Goal: Transaction & Acquisition: Book appointment/travel/reservation

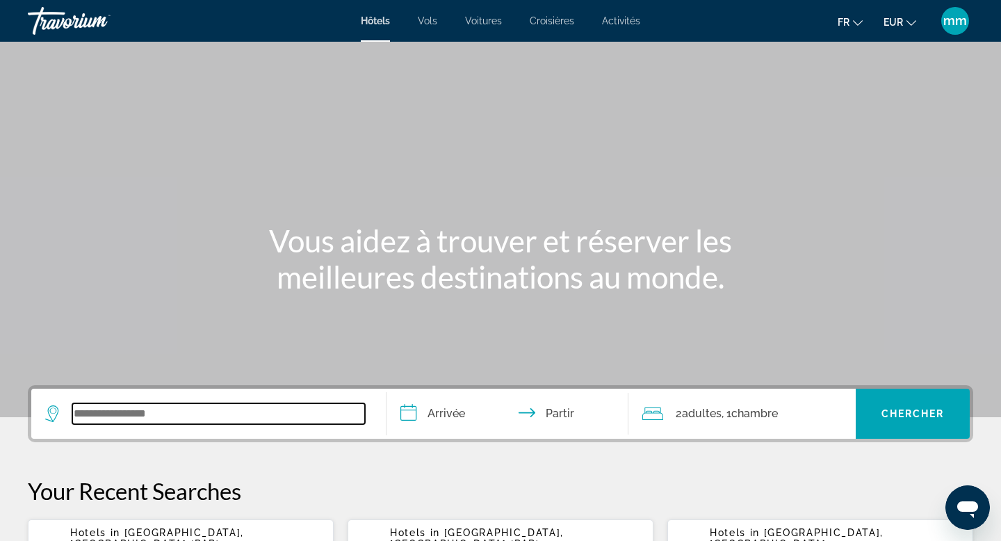
click at [110, 421] on input "Widget de recherche" at bounding box center [218, 413] width 293 height 21
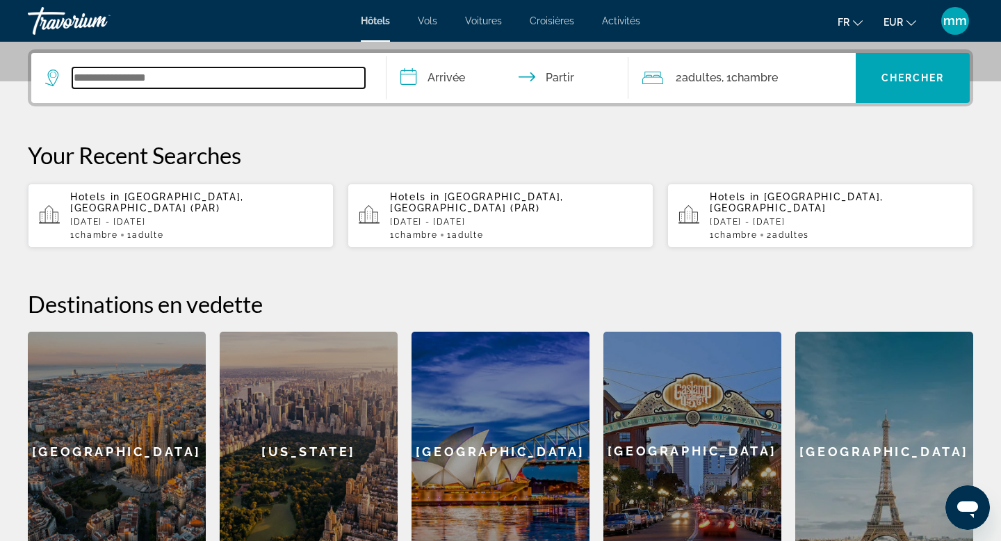
scroll to position [340, 0]
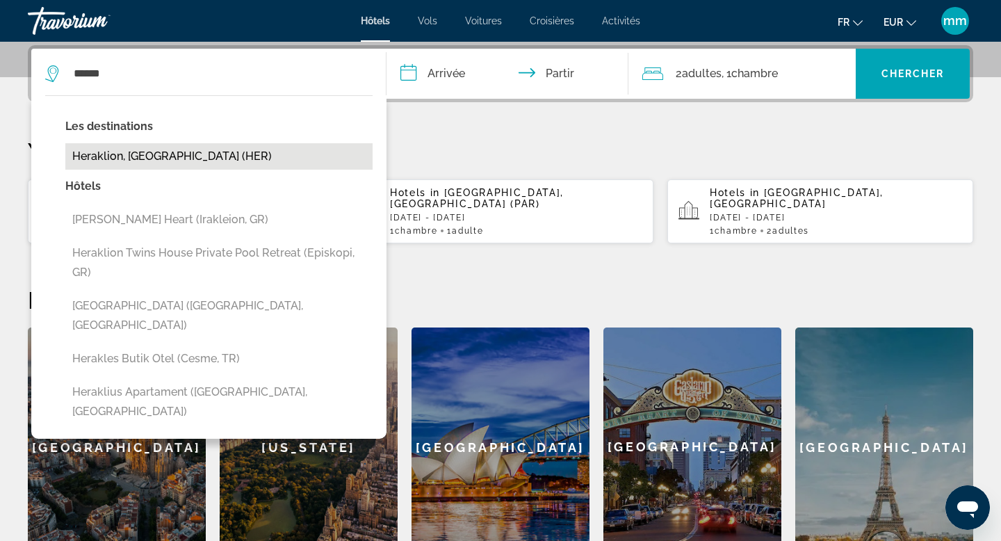
click at [190, 159] on button "Heraklion, Greece (HER)" at bounding box center [218, 156] width 307 height 26
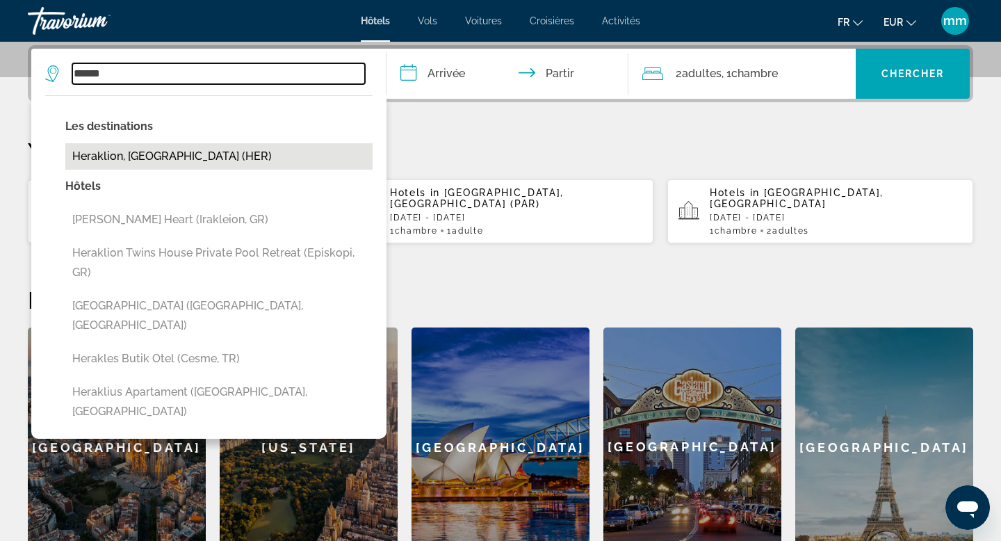
type input "**********"
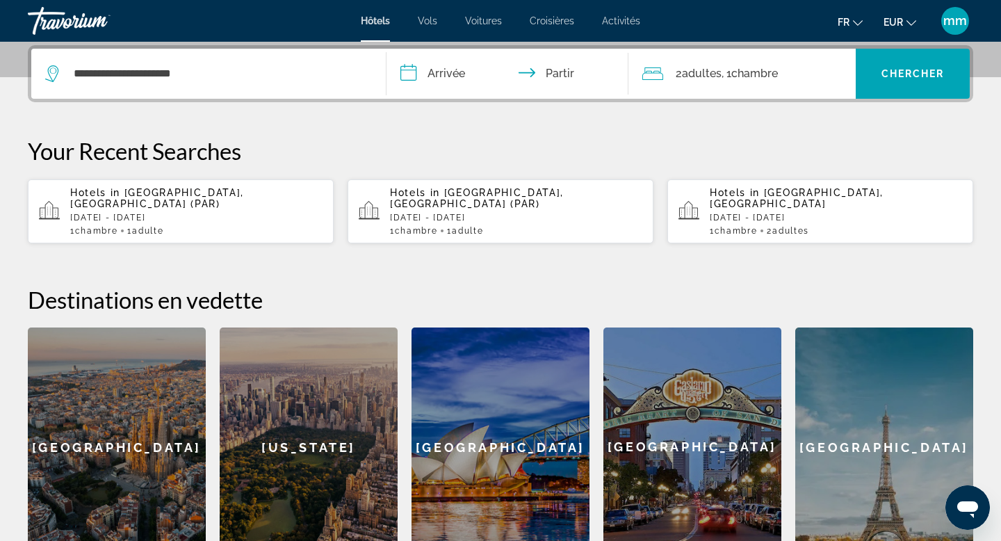
click at [465, 88] on input "**********" at bounding box center [511, 76] width 248 height 54
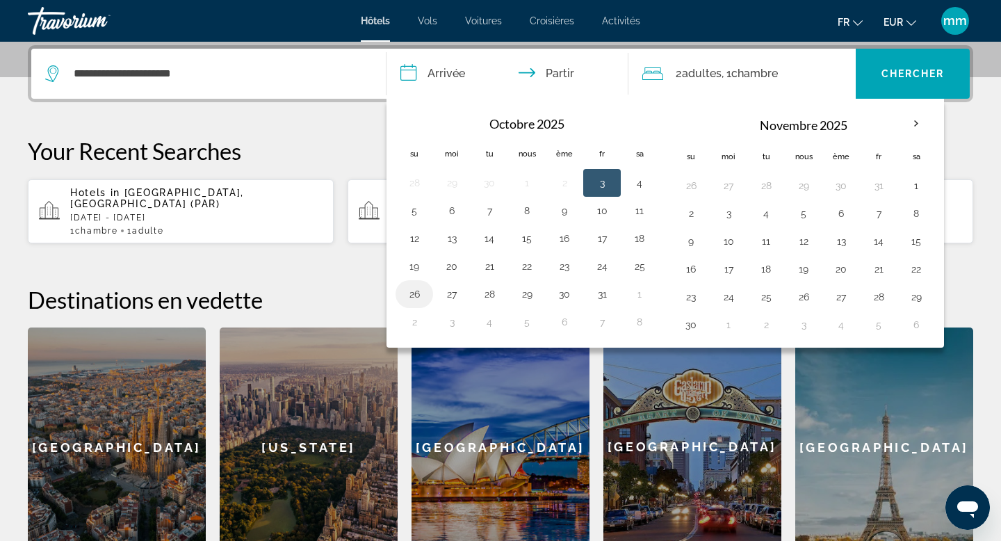
click at [417, 300] on button "26" at bounding box center [414, 293] width 22 height 19
click at [455, 295] on button "27" at bounding box center [452, 293] width 22 height 19
type input "**********"
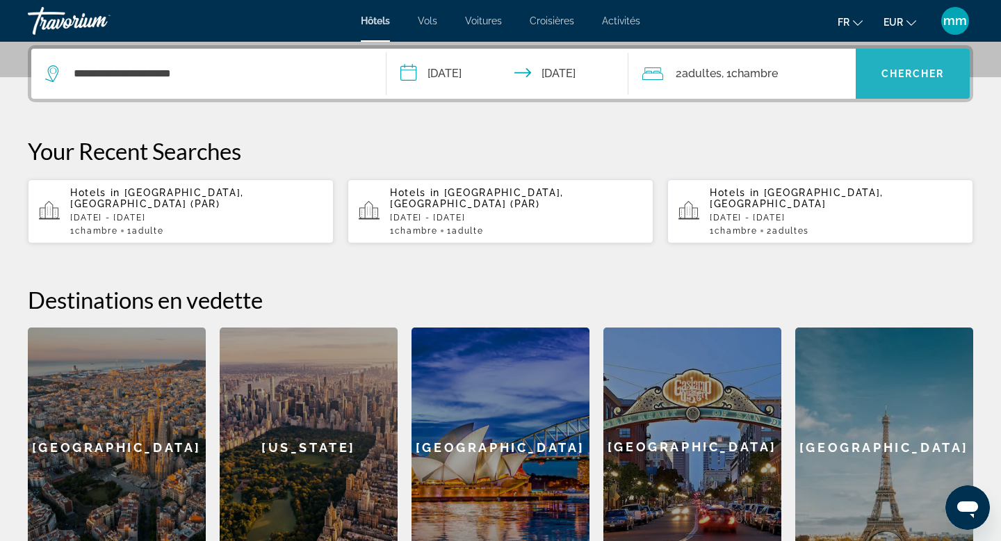
click at [878, 73] on span "Widget de recherche" at bounding box center [913, 73] width 114 height 33
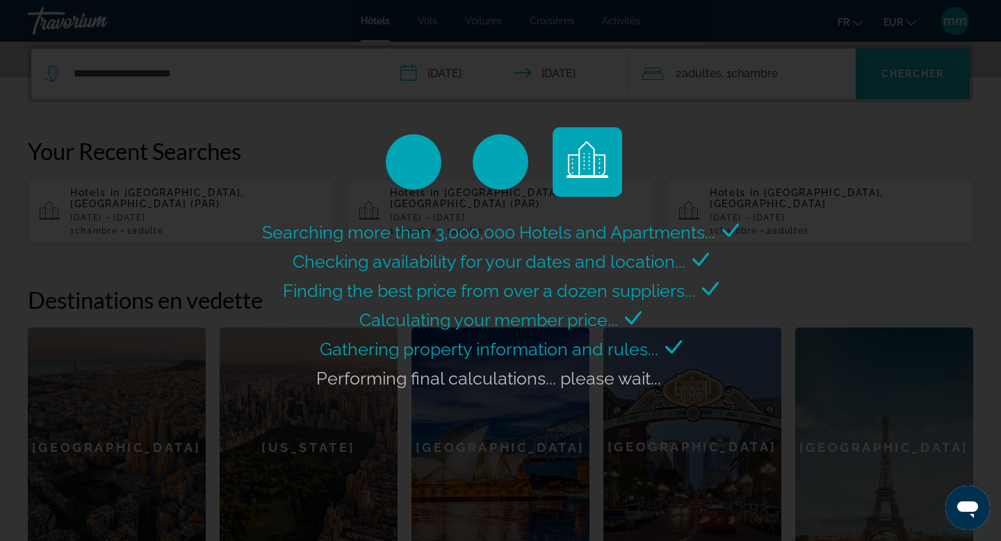
click at [878, 73] on div "Searching more than 3,000,000 Hotels and Apartments... Checking availability fo…" at bounding box center [500, 270] width 1001 height 541
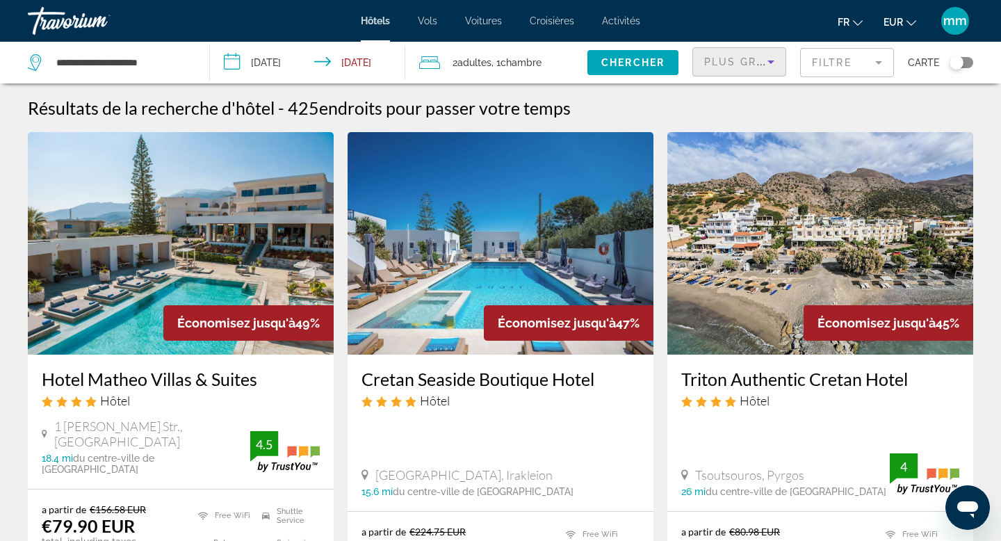
click at [743, 58] on span "Plus grandes économies" at bounding box center [787, 61] width 166 height 11
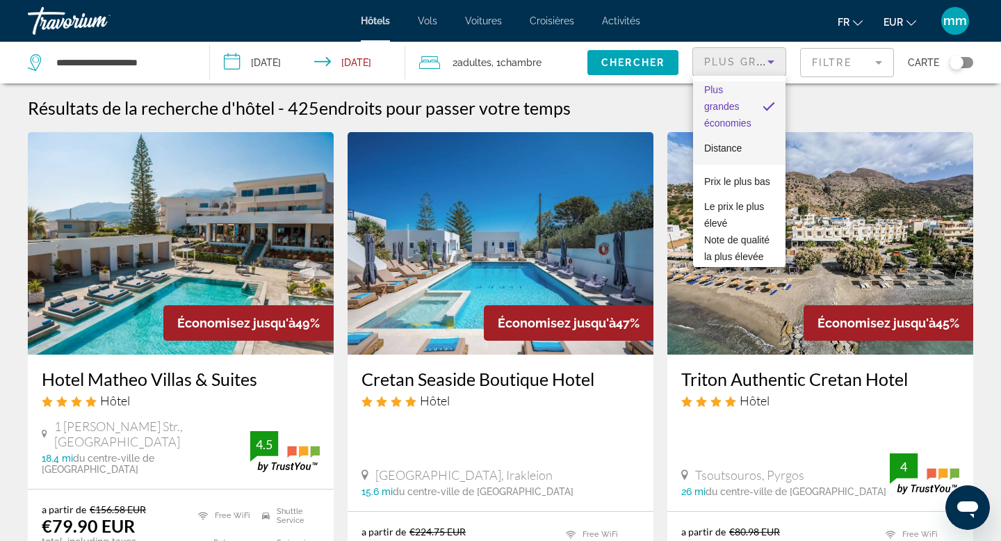
click at [715, 152] on font "Distance" at bounding box center [723, 148] width 38 height 11
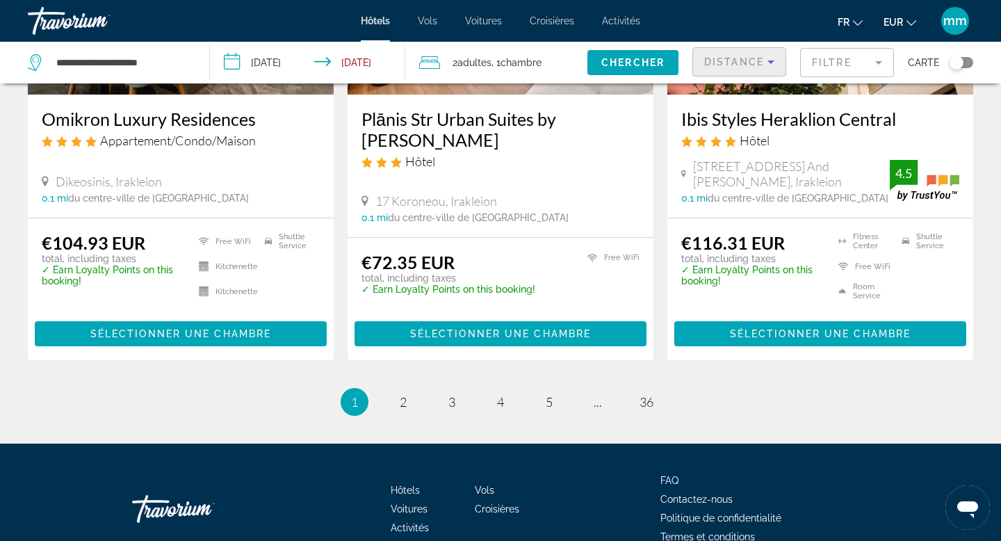
scroll to position [1869, 0]
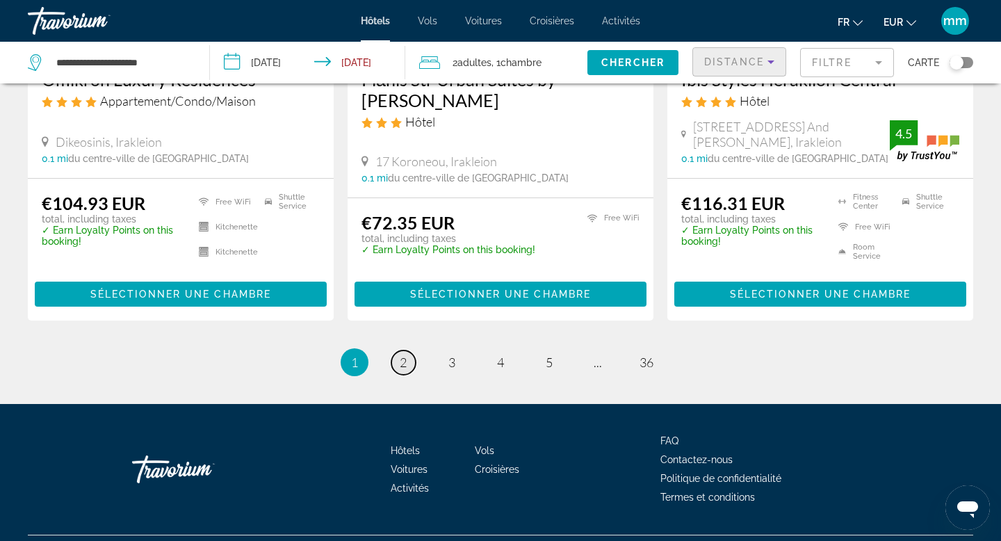
click at [412, 360] on link "page 2" at bounding box center [403, 362] width 24 height 24
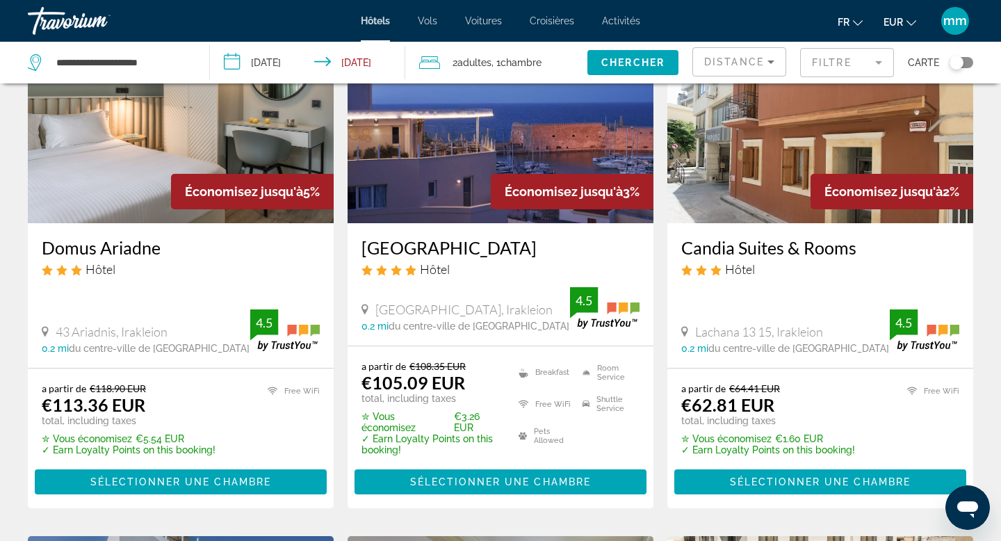
scroll to position [1200, 0]
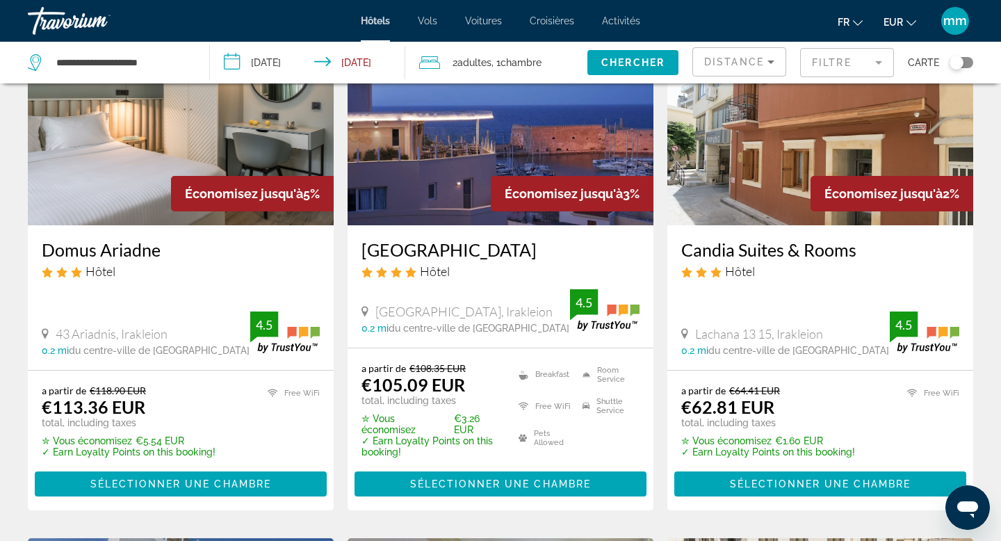
click at [762, 195] on img "Contenu principal" at bounding box center [821, 114] width 306 height 223
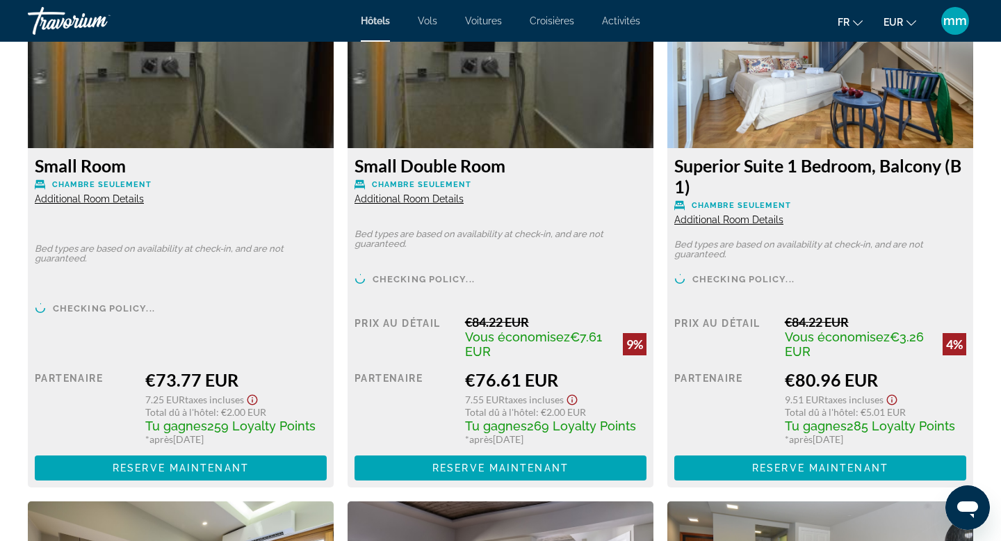
scroll to position [2506, 0]
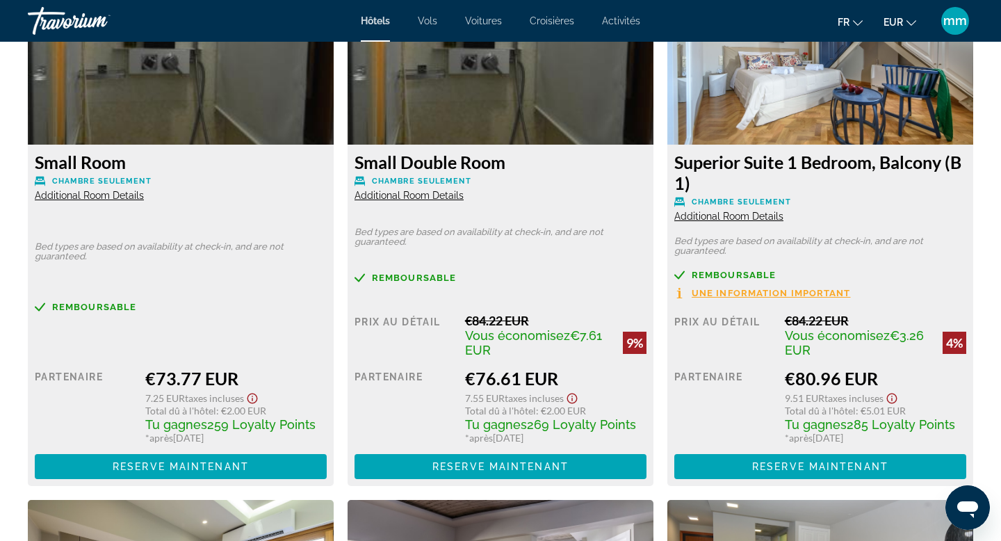
click at [735, 215] on span "Additional Room Details" at bounding box center [729, 216] width 109 height 11
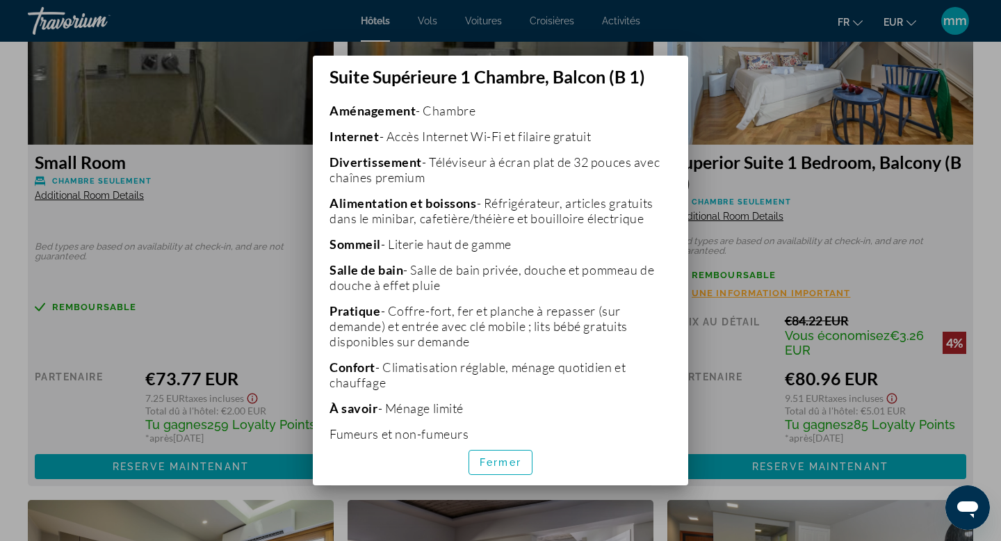
scroll to position [342, 0]
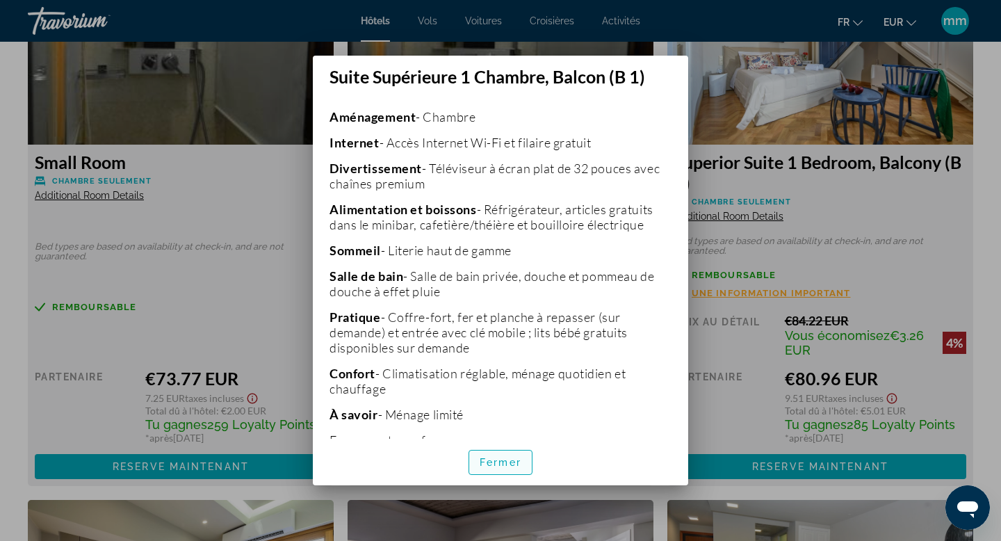
click at [496, 458] on font "Fermer" at bounding box center [501, 462] width 42 height 11
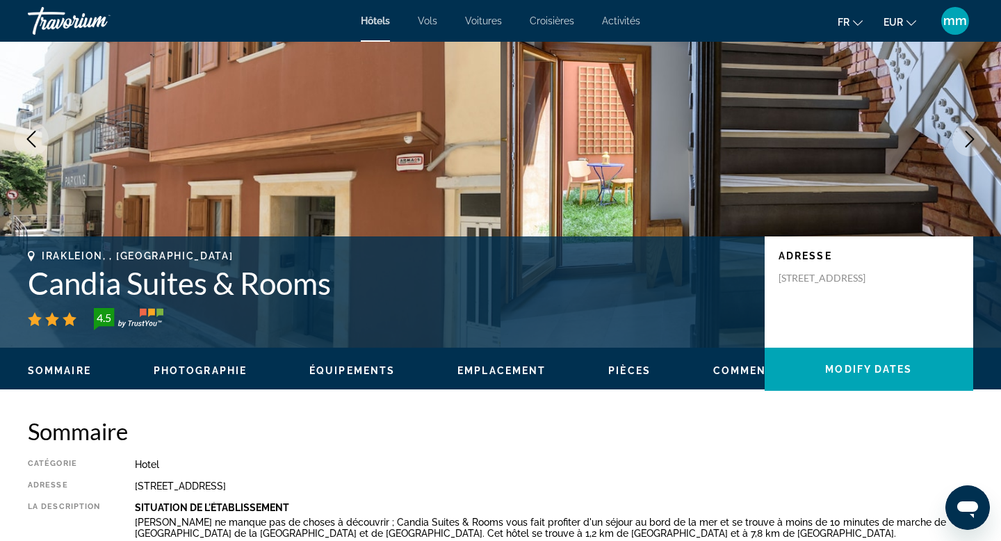
scroll to position [113, 0]
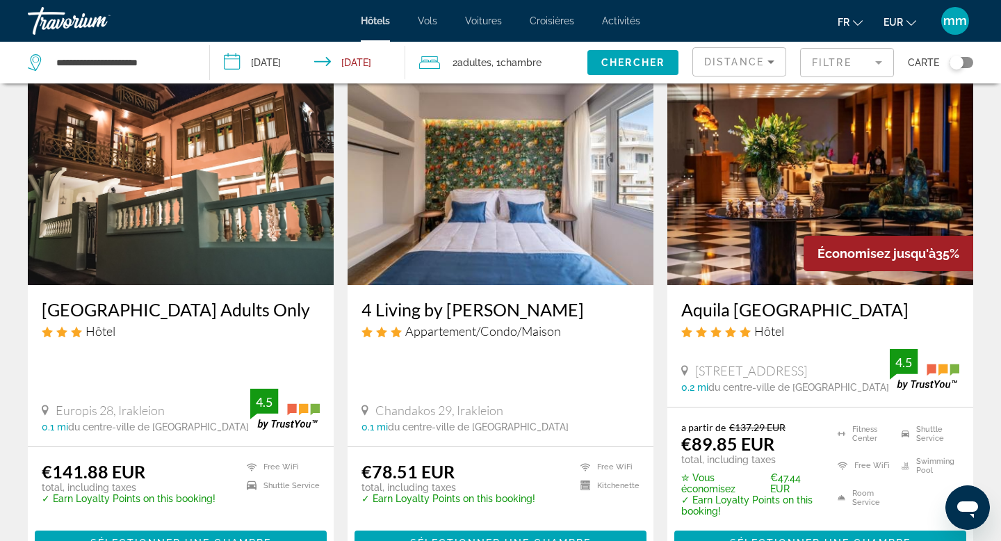
scroll to position [66, 0]
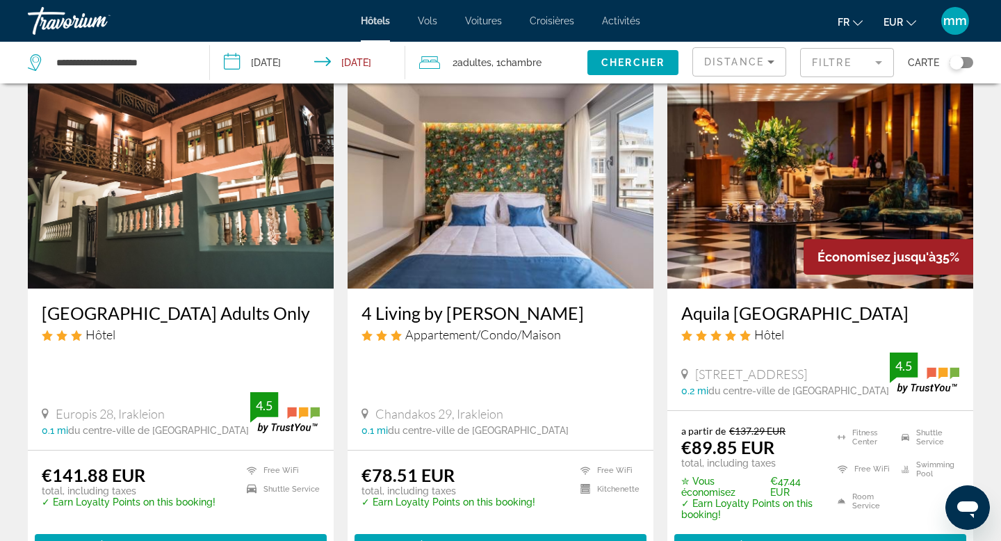
click at [737, 231] on img "Contenu principal" at bounding box center [821, 177] width 306 height 223
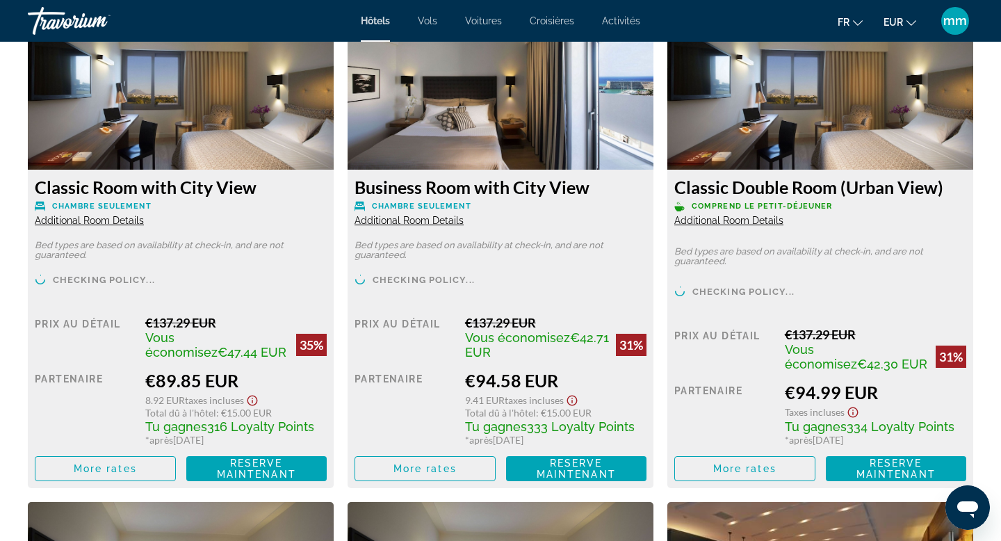
scroll to position [1977, 0]
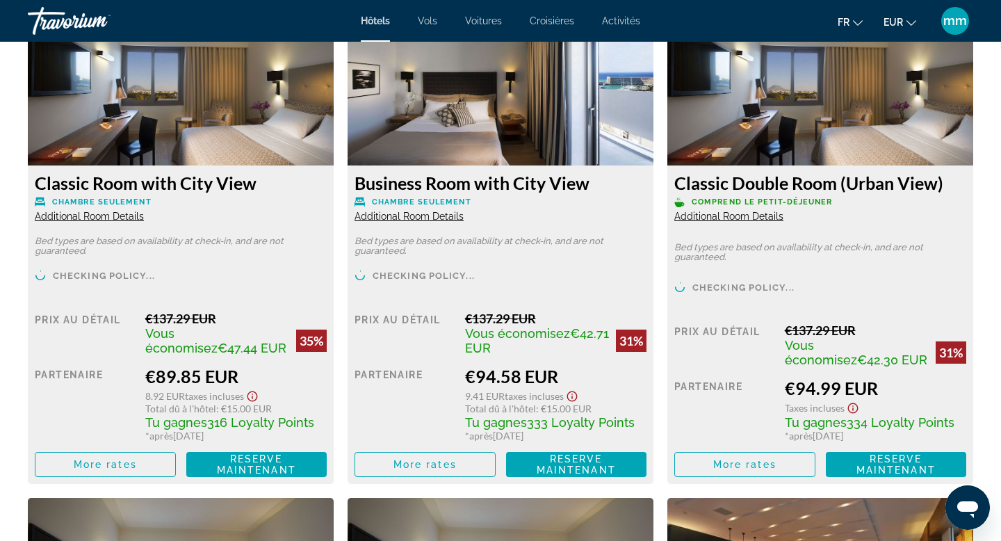
click at [118, 218] on span "Additional Room Details" at bounding box center [89, 216] width 109 height 11
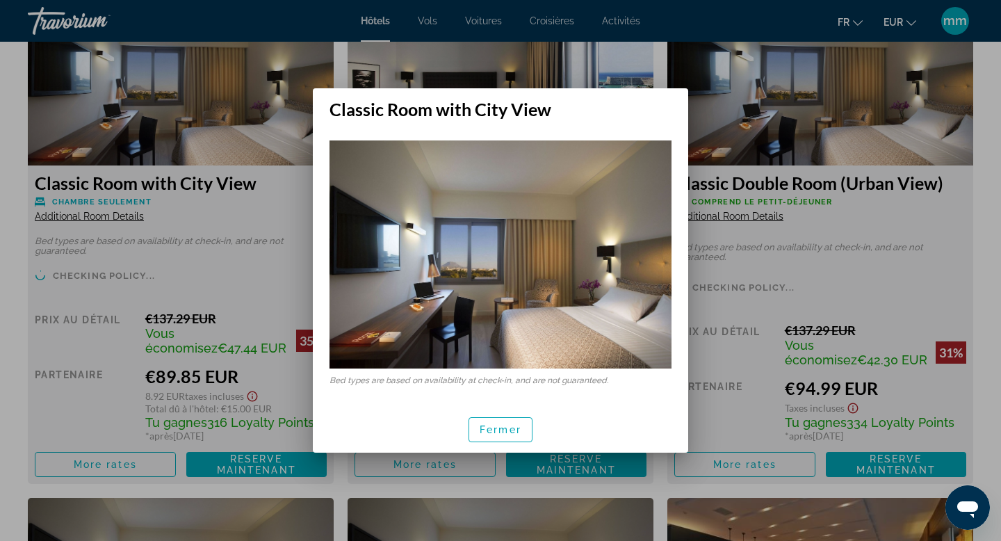
scroll to position [0, 0]
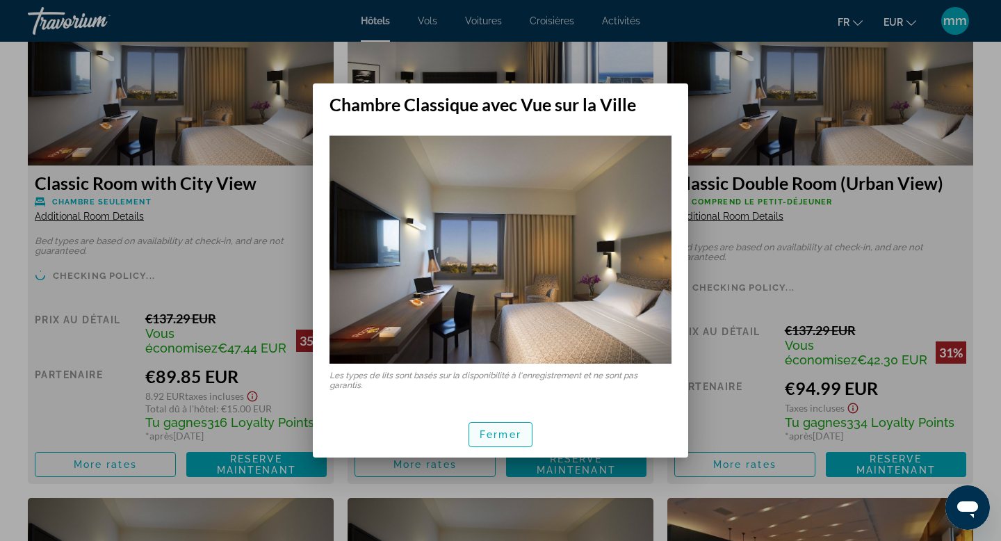
click at [487, 435] on font "Fermer" at bounding box center [501, 434] width 42 height 11
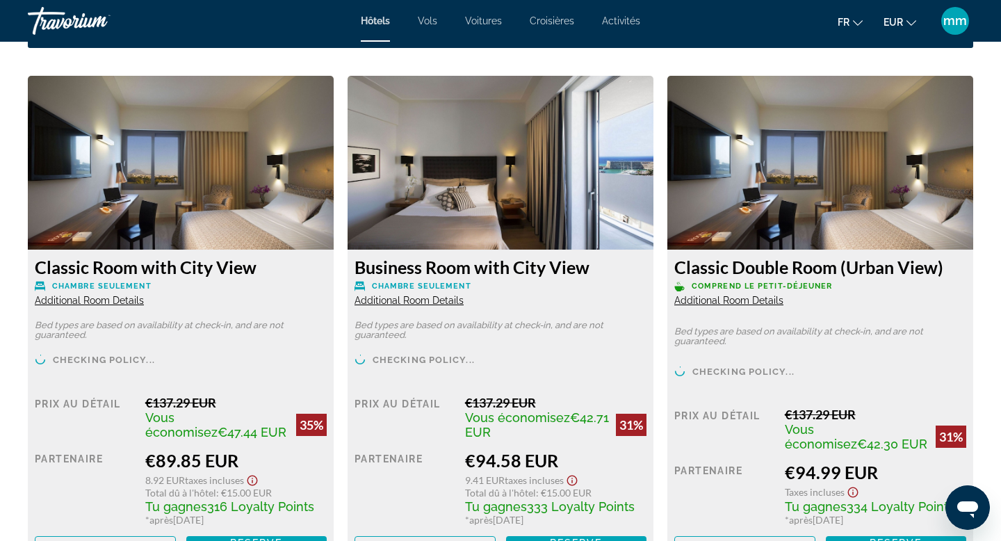
scroll to position [1893, 0]
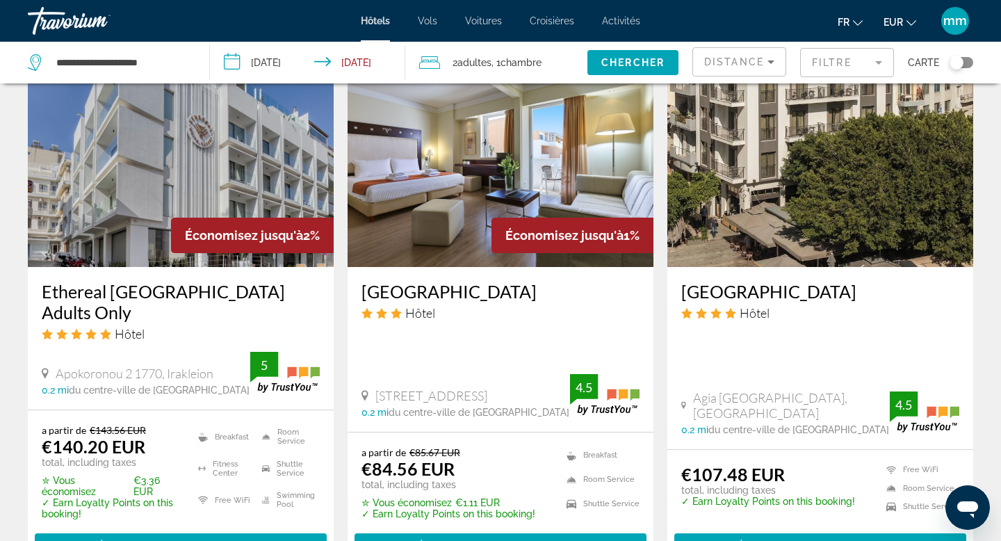
scroll to position [1700, 0]
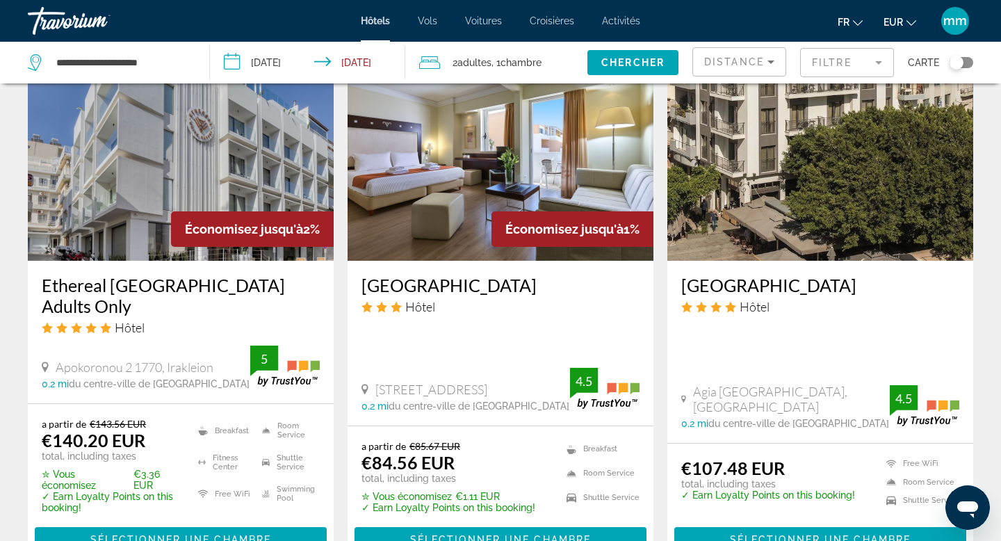
click at [463, 216] on img "Contenu principal" at bounding box center [501, 149] width 306 height 223
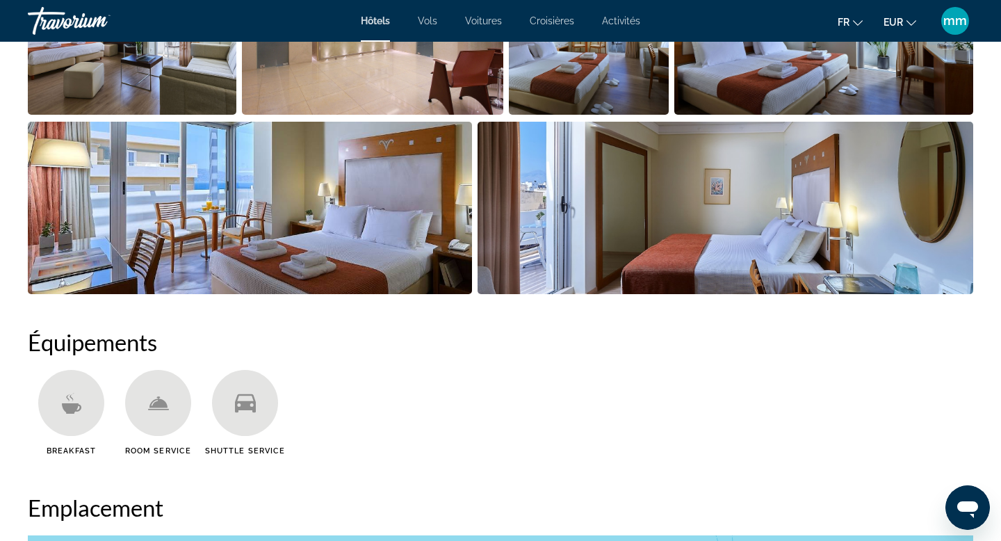
scroll to position [852, 0]
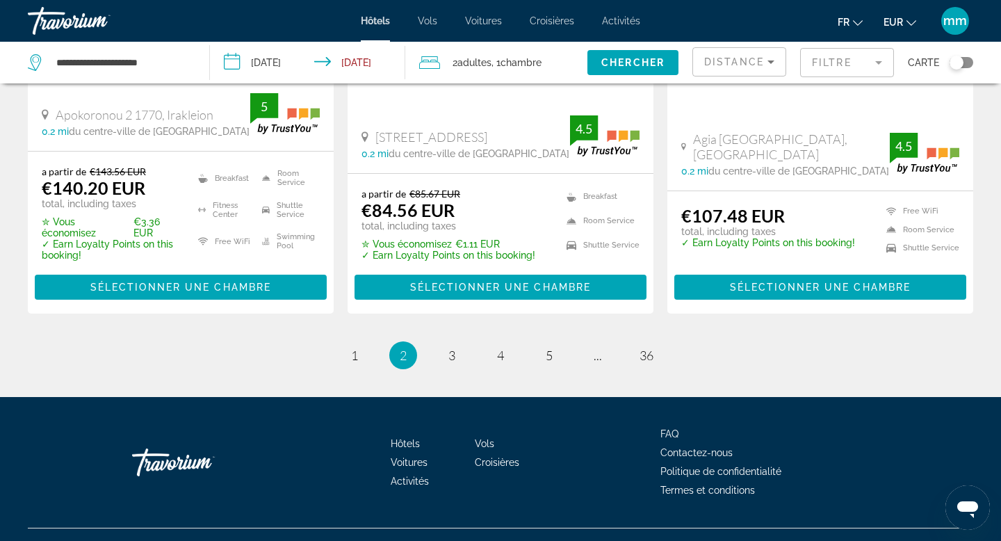
scroll to position [1970, 0]
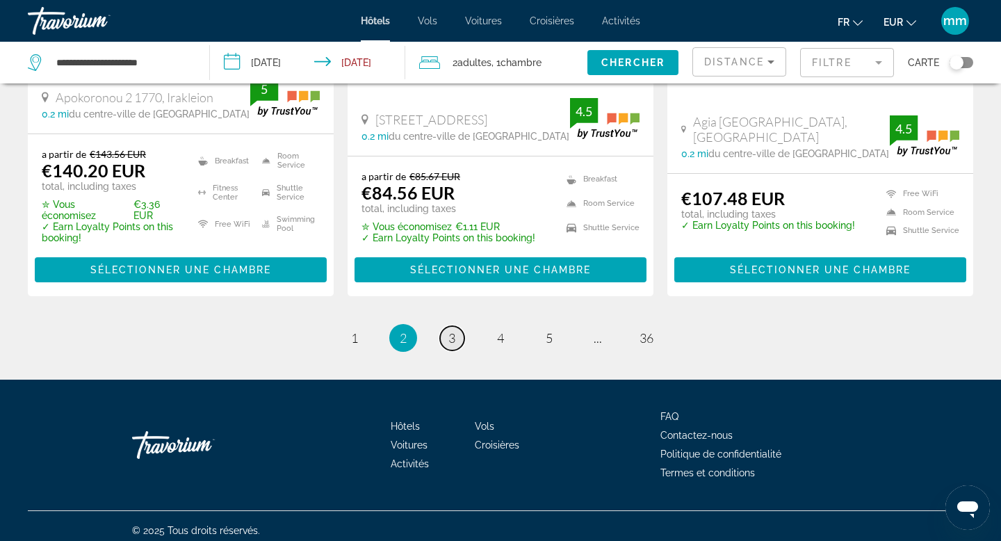
click at [446, 350] on link "page 3" at bounding box center [452, 338] width 24 height 24
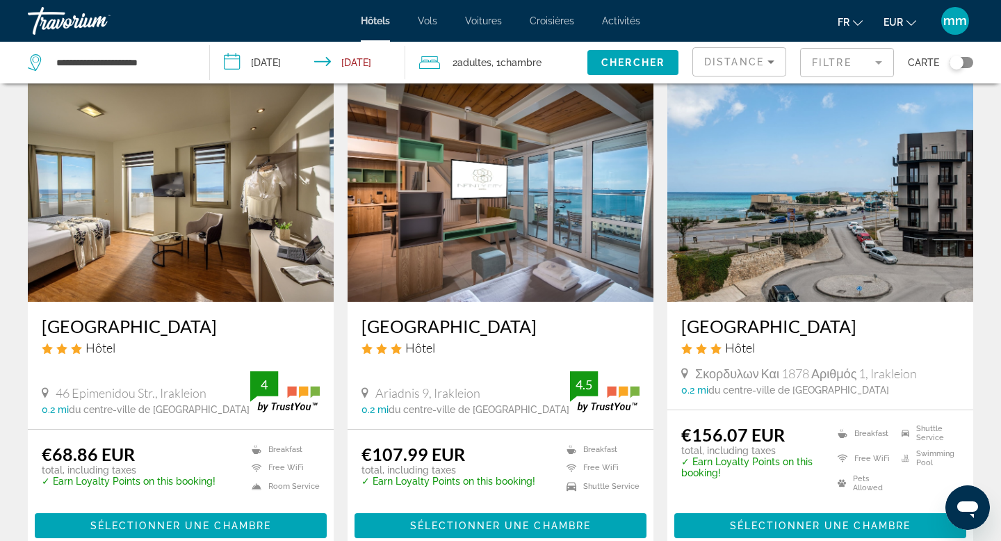
scroll to position [68, 0]
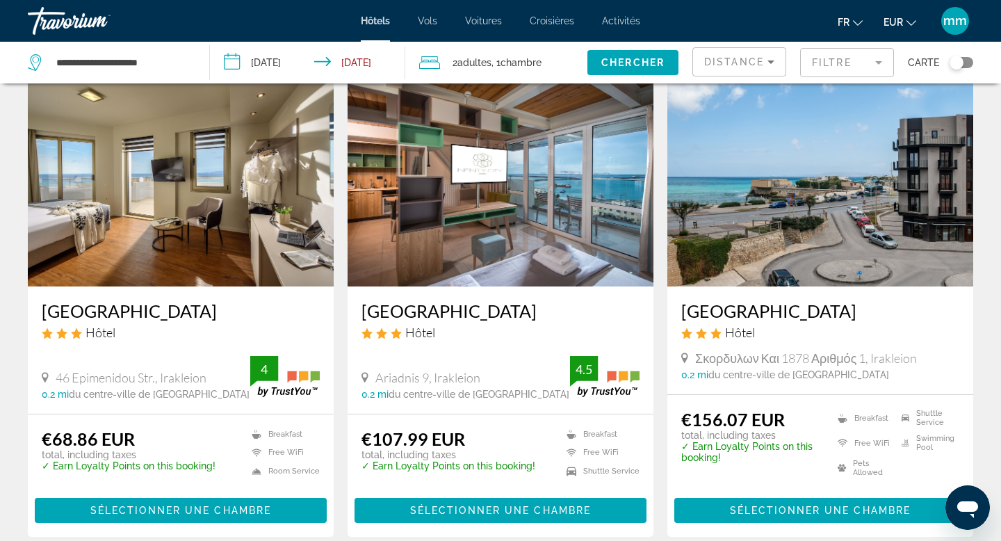
click at [190, 180] on img "Contenu principal" at bounding box center [181, 175] width 306 height 223
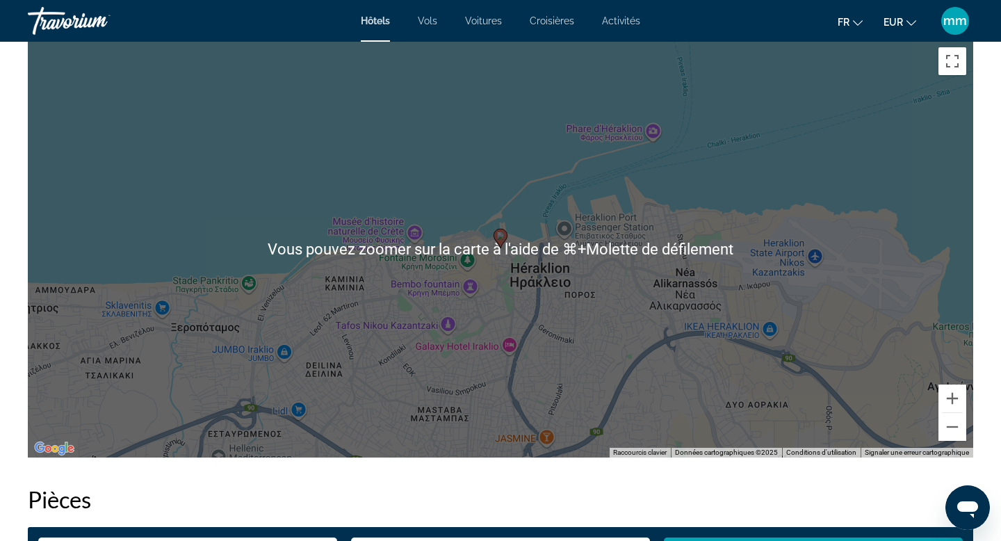
scroll to position [1361, 0]
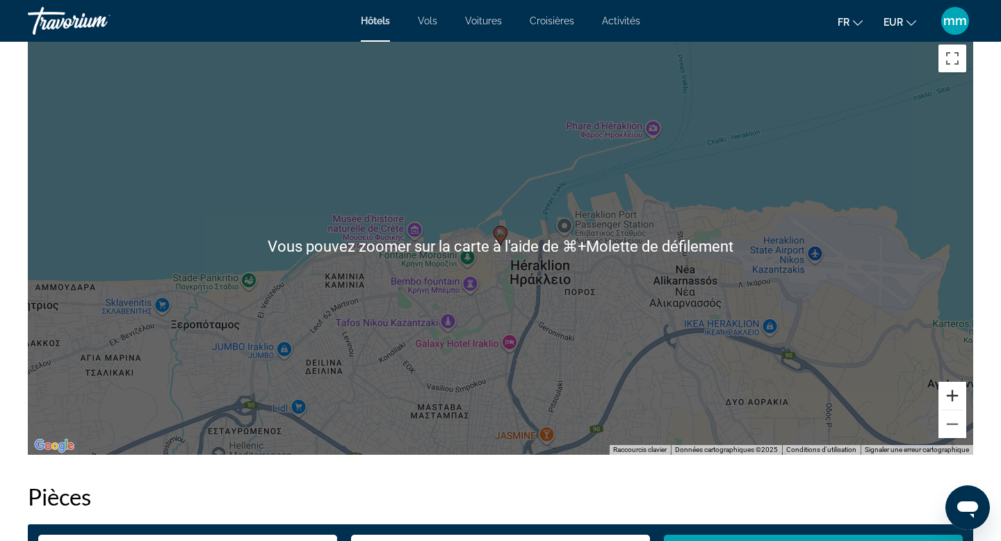
click at [951, 398] on button "Zoom avant" at bounding box center [953, 396] width 28 height 28
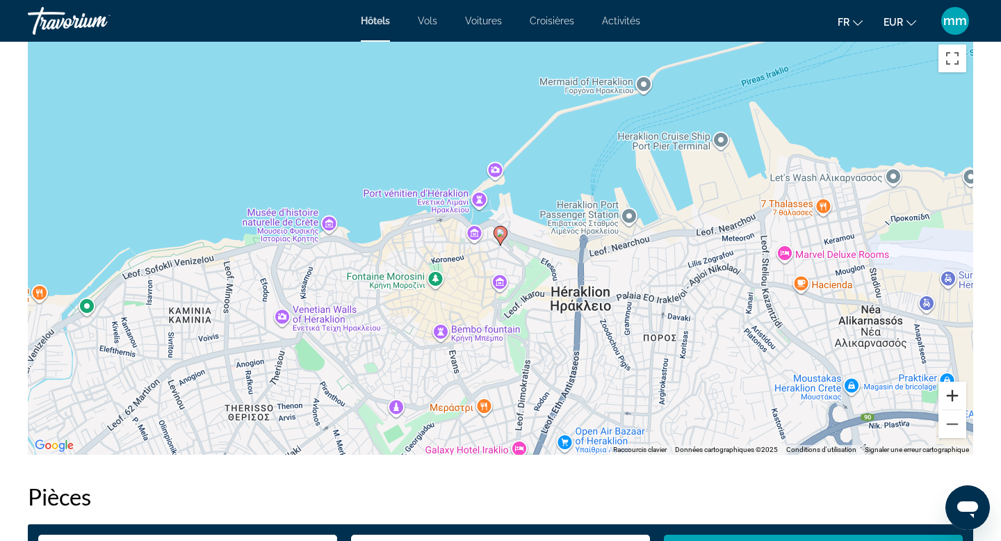
click at [951, 398] on button "Zoom avant" at bounding box center [953, 396] width 28 height 28
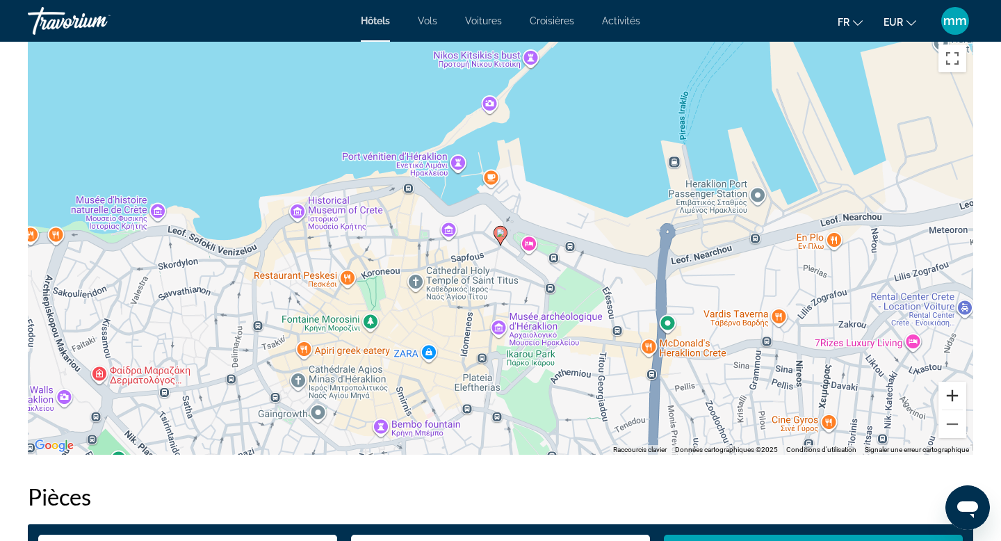
click at [951, 398] on button "Zoom avant" at bounding box center [953, 396] width 28 height 28
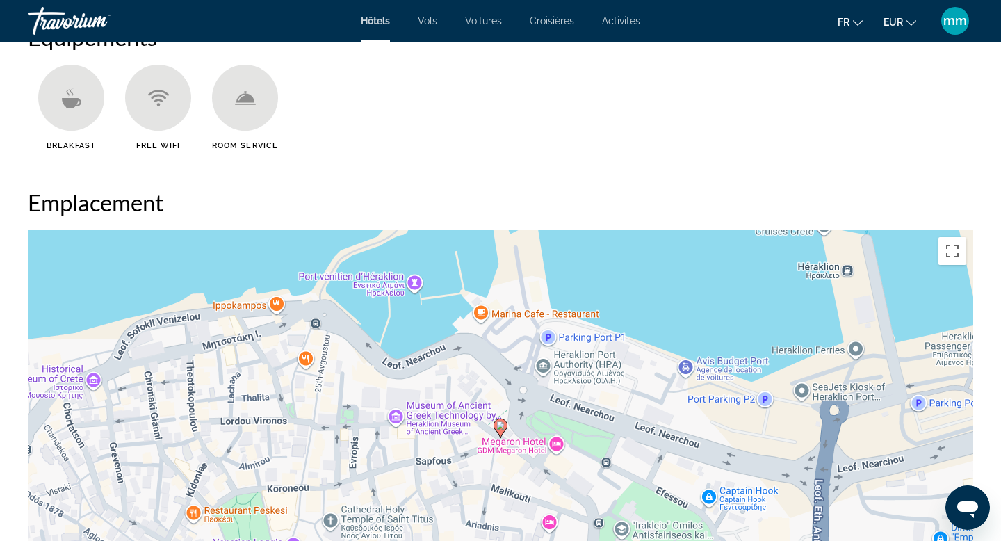
scroll to position [1163, 0]
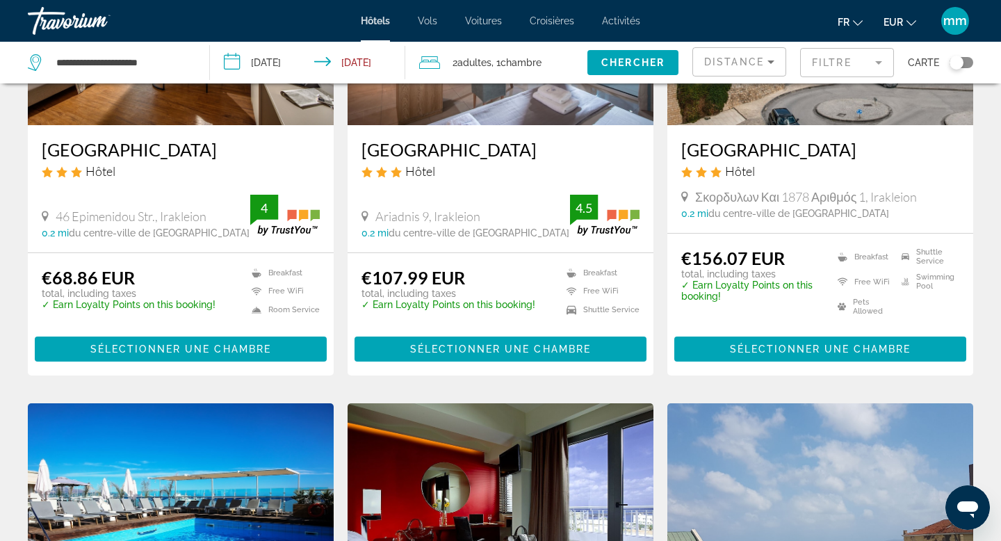
scroll to position [236, 0]
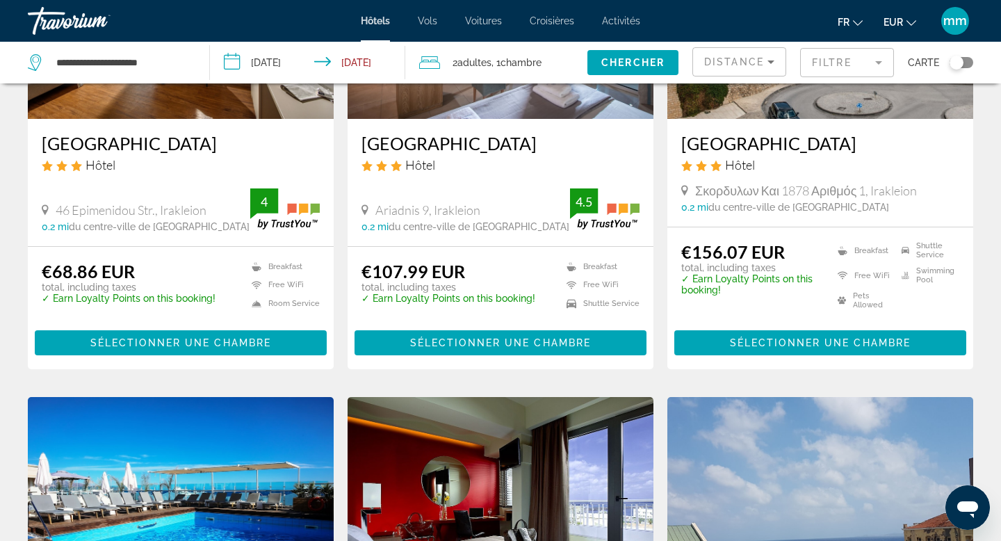
drag, startPoint x: 193, startPoint y: 316, endPoint x: 201, endPoint y: 318, distance: 7.9
click at [201, 318] on div "€68.86 EUR total, including taxes ✓ Earn Loyalty Points on this booking! Breakf…" at bounding box center [181, 308] width 278 height 95
